Goal: Task Accomplishment & Management: Use online tool/utility

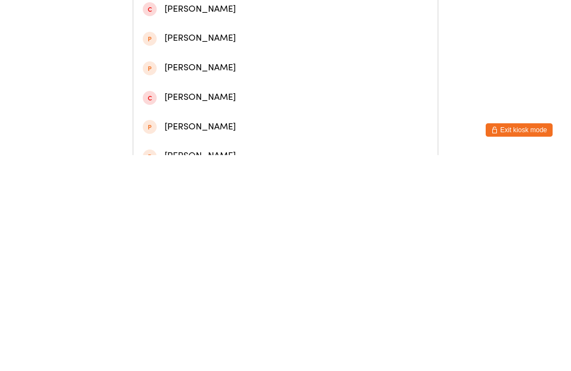
type input "[PERSON_NAME]"
click at [215, 56] on div "[PERSON_NAME]" at bounding box center [286, 48] width 286 height 15
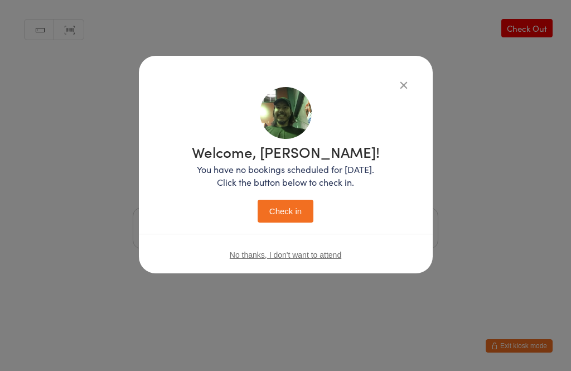
click at [300, 210] on button "Check in" at bounding box center [286, 211] width 56 height 23
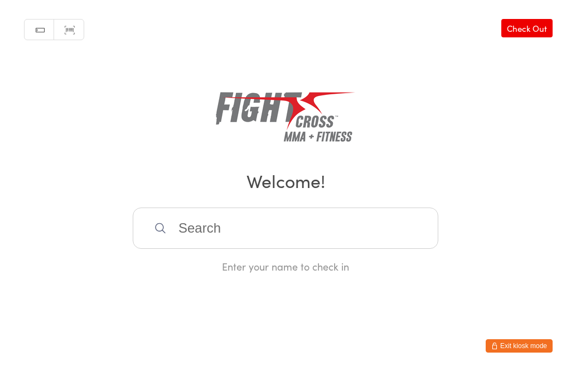
click at [324, 216] on input "search" at bounding box center [286, 227] width 306 height 41
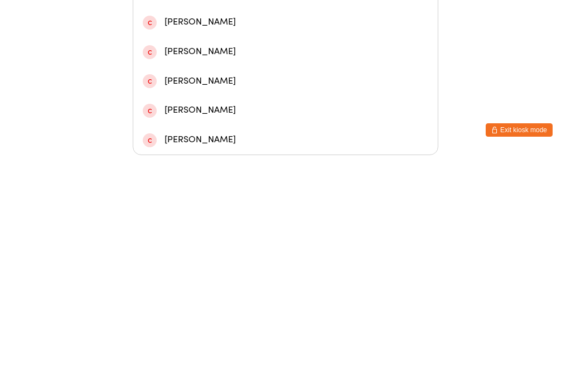
type input "Huds"
click at [339, 113] on div "[PERSON_NAME] [PERSON_NAME]" at bounding box center [286, 120] width 286 height 15
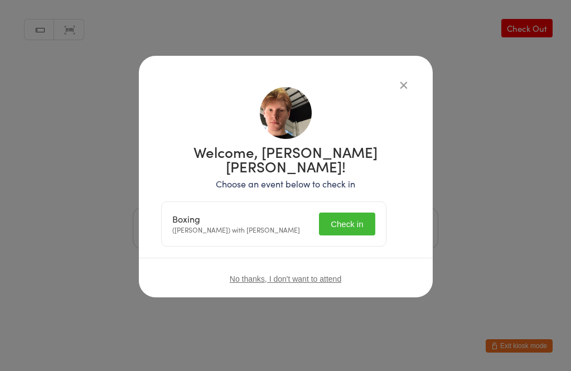
click at [365, 213] on button "Check in" at bounding box center [347, 224] width 56 height 23
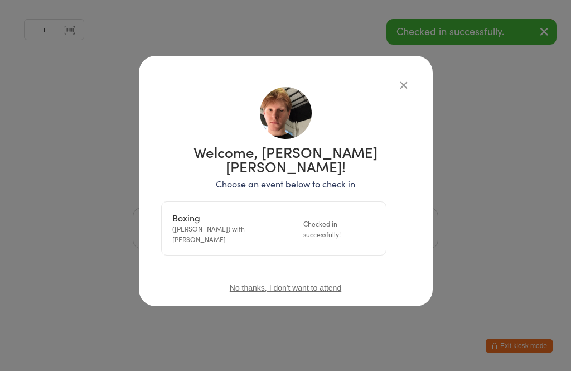
click at [400, 83] on icon "button" at bounding box center [404, 85] width 12 height 12
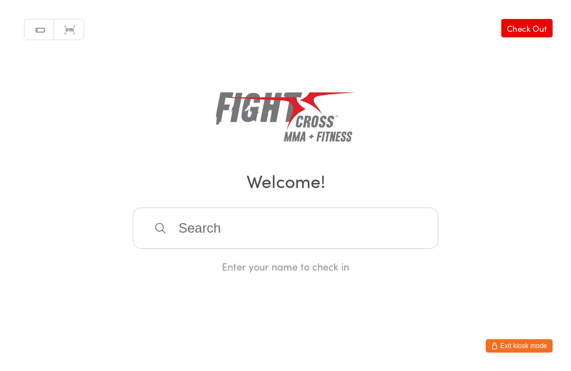
click at [312, 225] on input "search" at bounding box center [286, 227] width 306 height 41
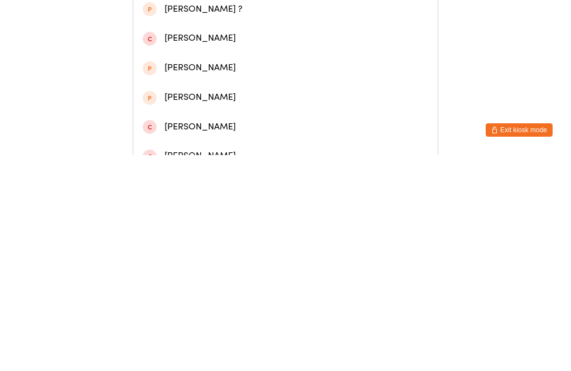
type input "Cam sc"
click at [242, 56] on div "[PERSON_NAME]" at bounding box center [286, 48] width 286 height 15
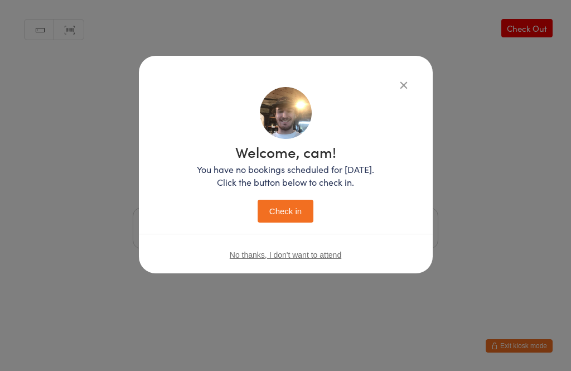
click at [293, 215] on button "Check in" at bounding box center [286, 211] width 56 height 23
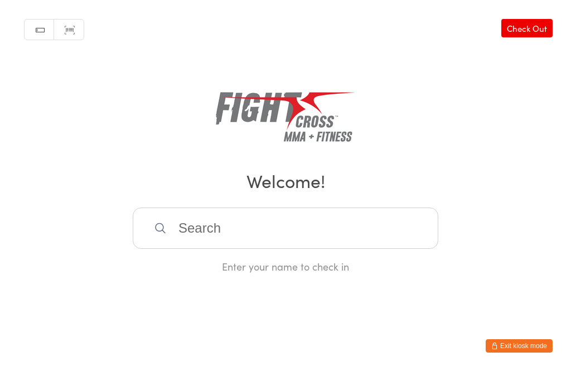
click at [296, 240] on input "search" at bounding box center [286, 227] width 306 height 41
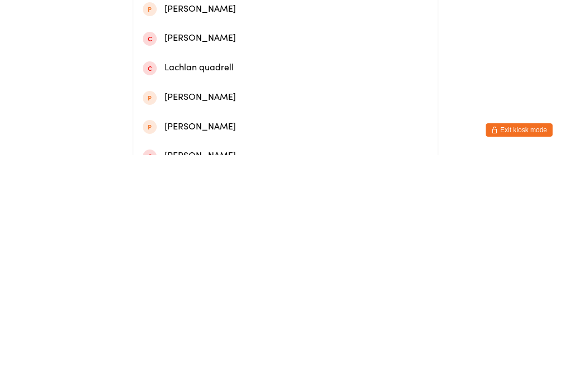
type input "Lachlan mcl"
click at [245, 56] on div "[PERSON_NAME]" at bounding box center [286, 48] width 286 height 15
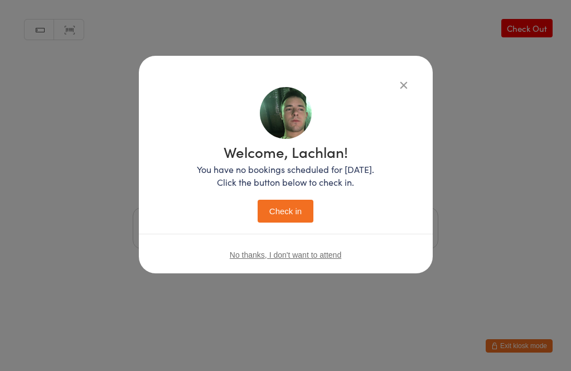
click at [288, 222] on button "Check in" at bounding box center [286, 211] width 56 height 23
